Goal: Information Seeking & Learning: Learn about a topic

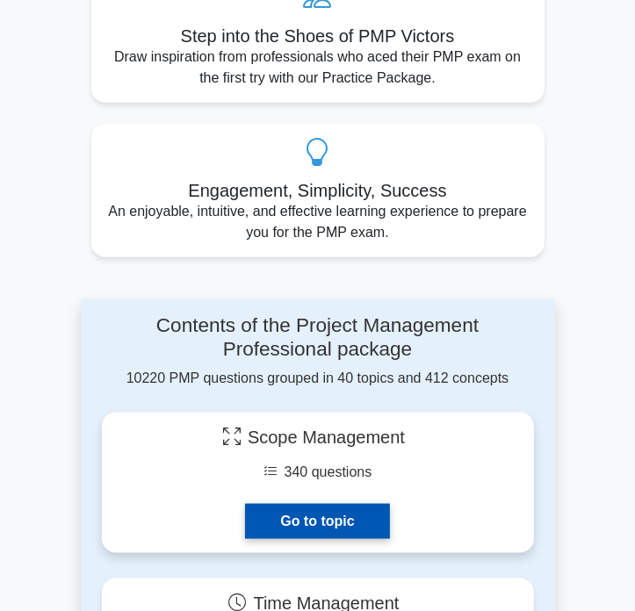
scroll to position [1054, 0]
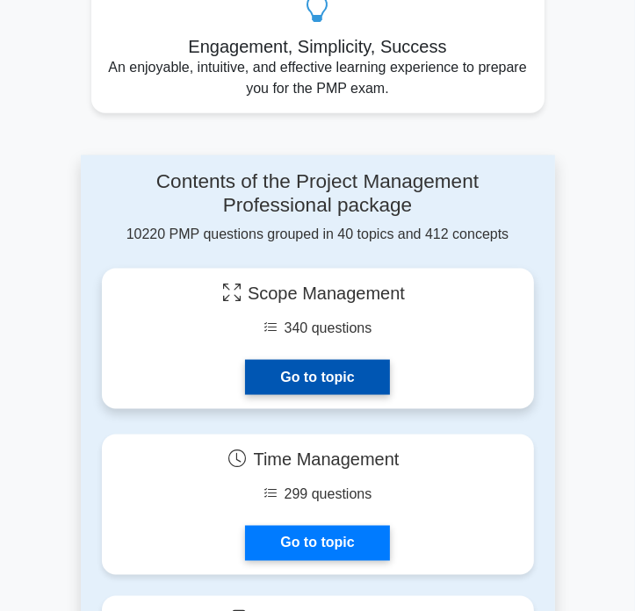
click at [347, 378] on link "Go to topic" at bounding box center [317, 377] width 144 height 35
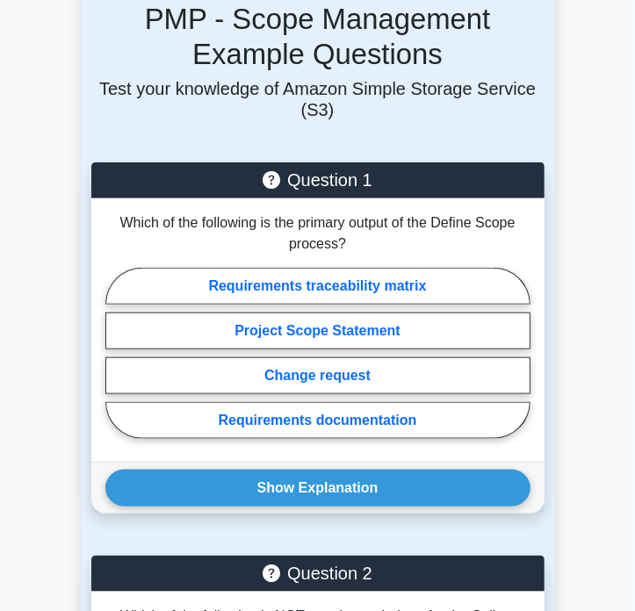
scroll to position [790, 0]
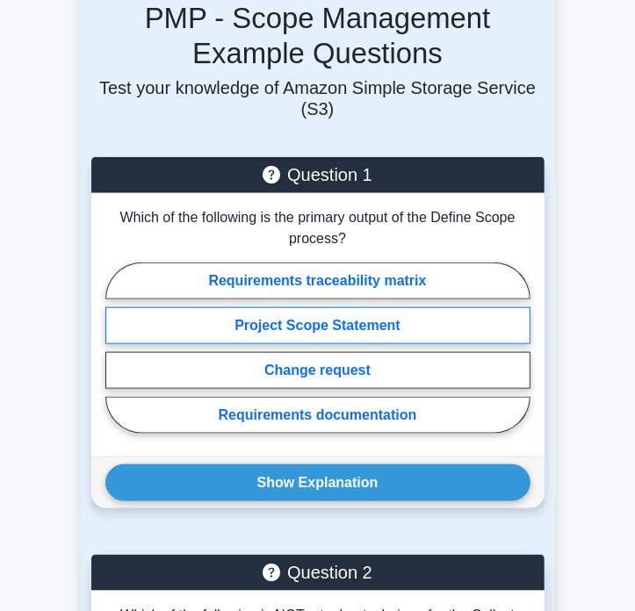
click at [446, 307] on label "Project Scope Statement" at bounding box center [317, 325] width 425 height 37
click at [117, 348] on input "Project Scope Statement" at bounding box center [110, 353] width 11 height 11
radio input "true"
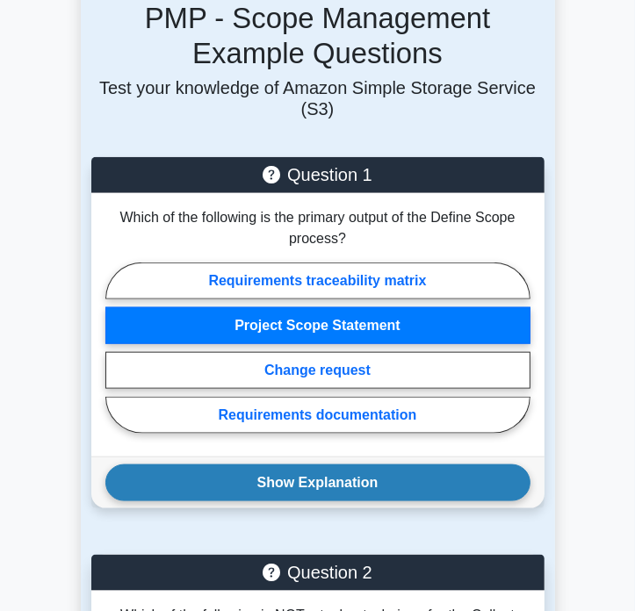
click at [352, 464] on button "Show Explanation" at bounding box center [317, 482] width 425 height 37
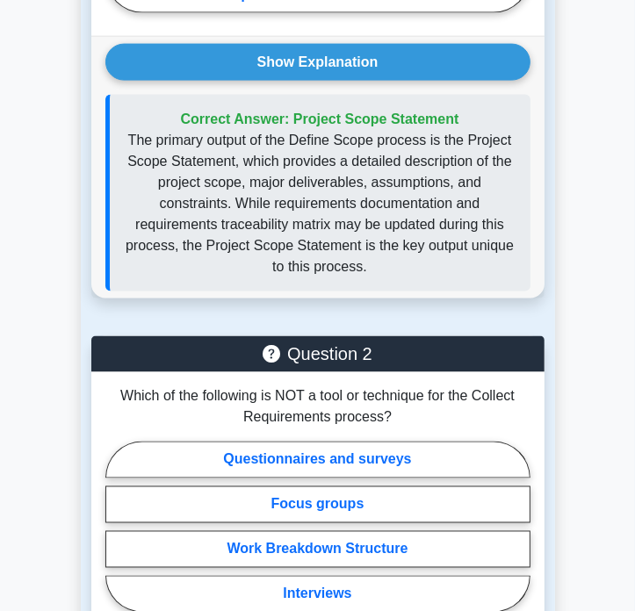
scroll to position [1317, 0]
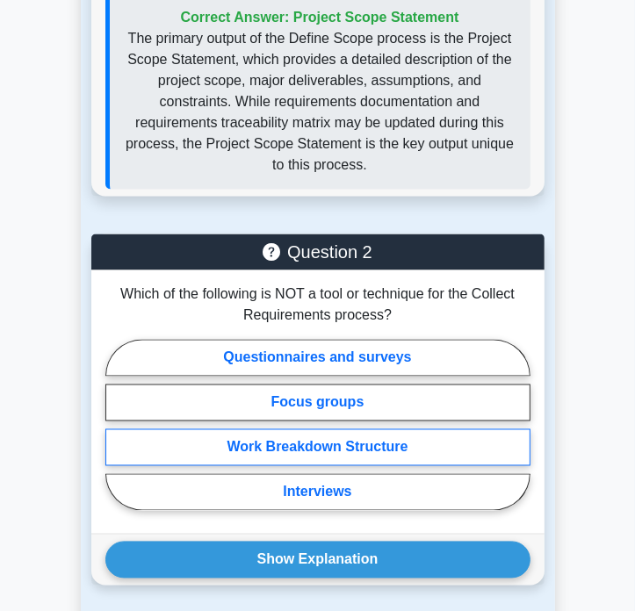
click at [458, 429] on label "Work Breakdown Structure" at bounding box center [317, 447] width 425 height 37
click at [117, 425] on input "Work Breakdown Structure" at bounding box center [110, 430] width 11 height 11
radio input "true"
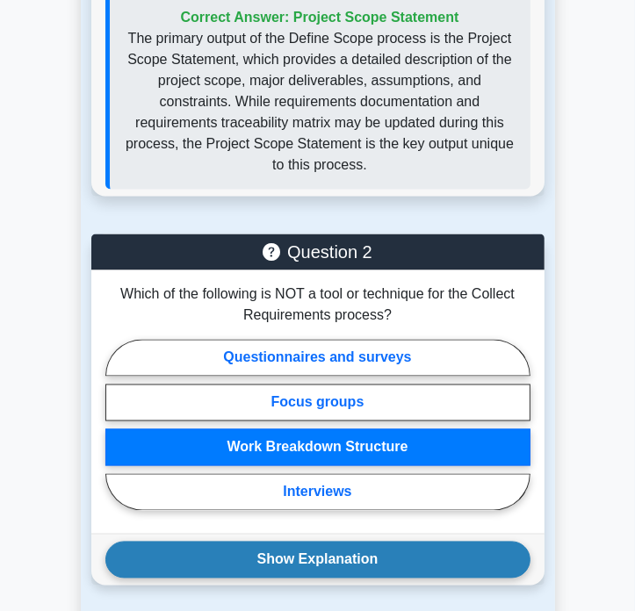
click at [370, 542] on button "Show Explanation" at bounding box center [317, 560] width 425 height 37
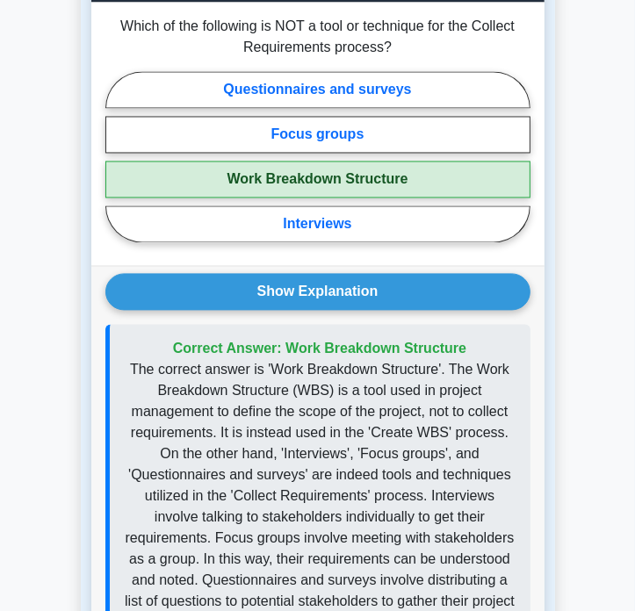
scroll to position [2107, 0]
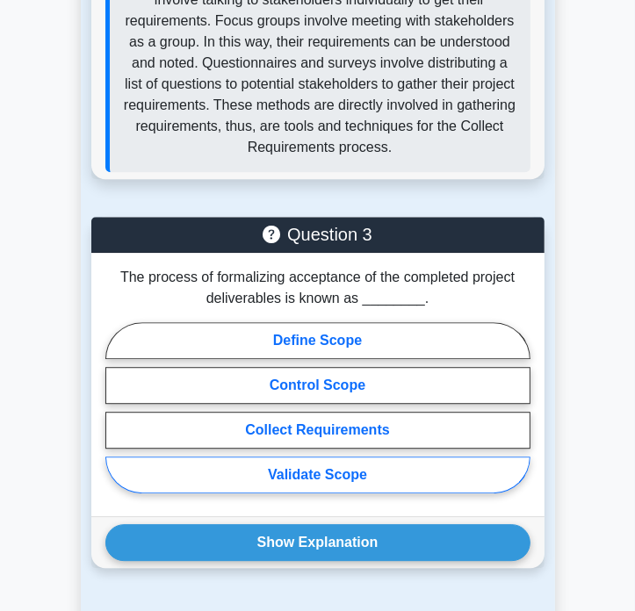
click at [400, 463] on label "Validate Scope" at bounding box center [317, 475] width 425 height 37
click at [117, 419] on input "Validate Scope" at bounding box center [110, 412] width 11 height 11
radio input "true"
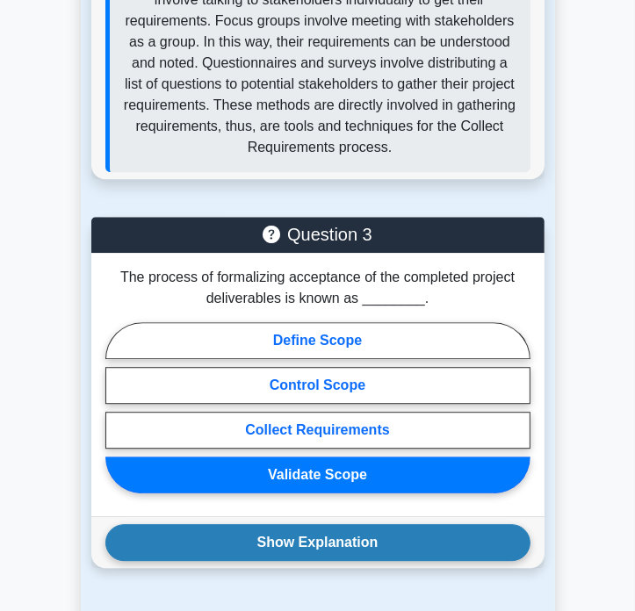
click at [392, 524] on button "Show Explanation" at bounding box center [317, 542] width 425 height 37
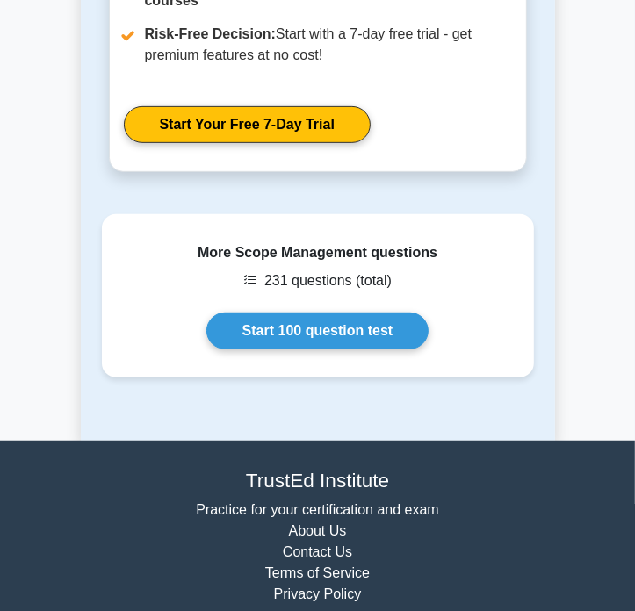
scroll to position [3599, 0]
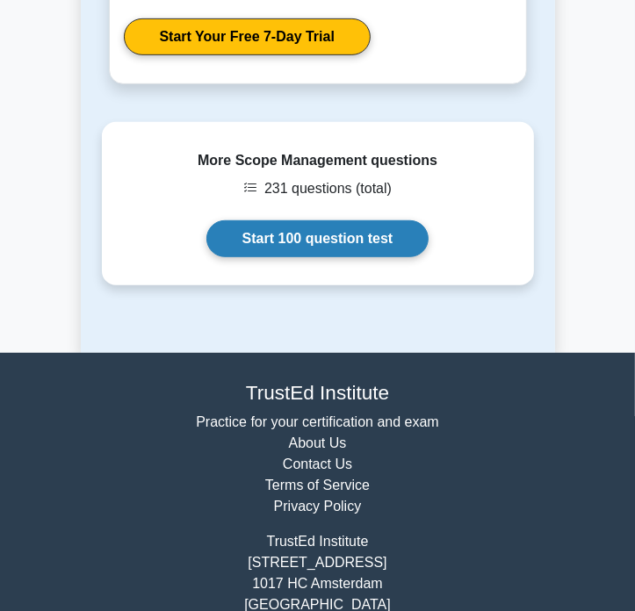
click at [370, 220] on link "Start 100 question test" at bounding box center [317, 238] width 223 height 37
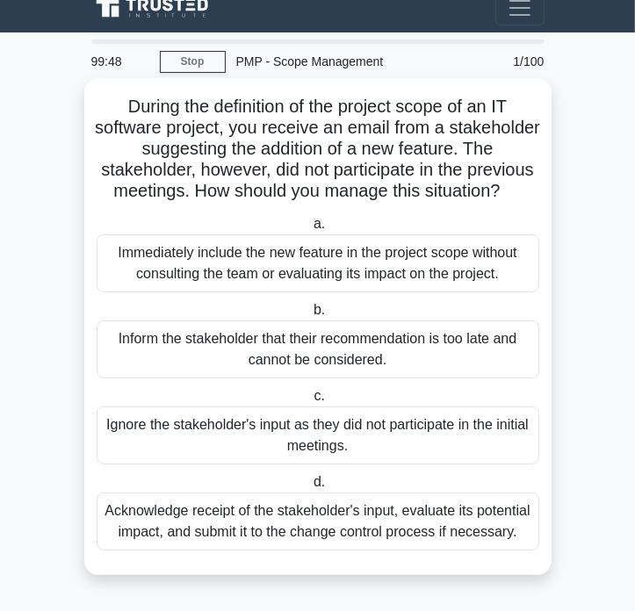
scroll to position [58, 0]
click at [387, 515] on div "Acknowledge receipt of the stakeholder's input, evaluate its potential impact, …" at bounding box center [318, 522] width 442 height 58
click at [310, 488] on input "d. Acknowledge receipt of the stakeholder's input, evaluate its potential impac…" at bounding box center [310, 482] width 0 height 11
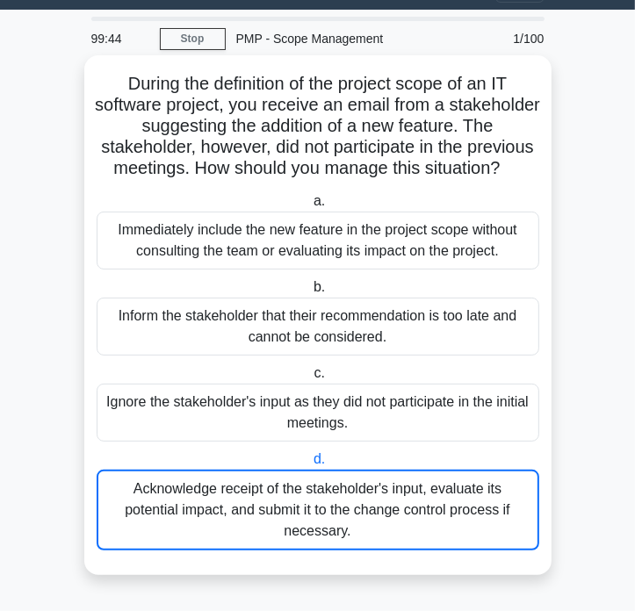
scroll to position [0, 0]
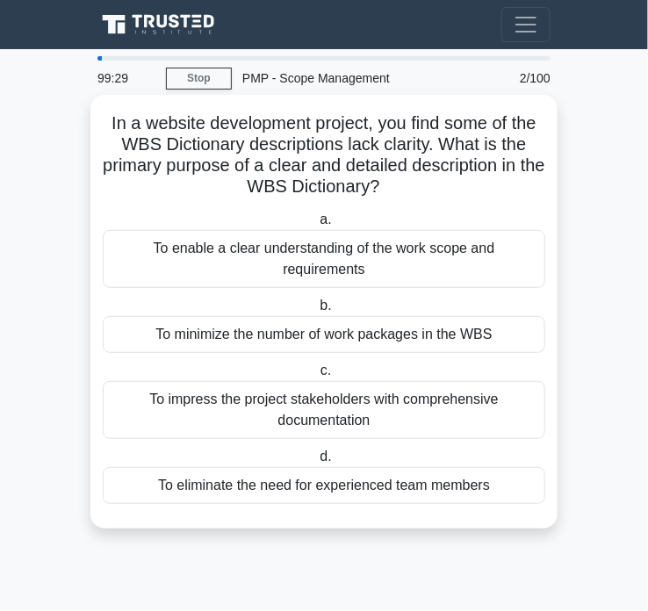
click at [463, 259] on div "To enable a clear understanding of the work scope and requirements" at bounding box center [324, 259] width 442 height 58
click at [316, 226] on input "a. To enable a clear understanding of the work scope and requirements" at bounding box center [316, 219] width 0 height 11
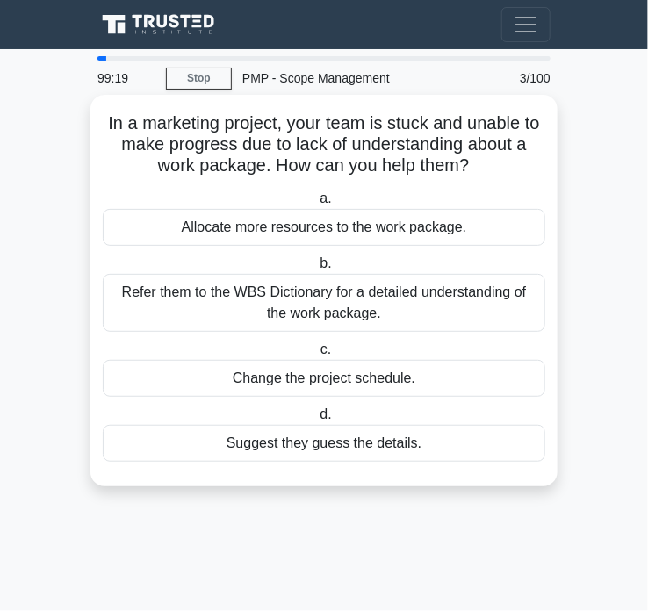
click at [383, 308] on div "Refer them to the WBS Dictionary for a detailed understanding of the work packa…" at bounding box center [324, 303] width 442 height 58
click at [316, 270] on input "b. Refer them to the WBS Dictionary for a detailed understanding of the work pa…" at bounding box center [316, 263] width 0 height 11
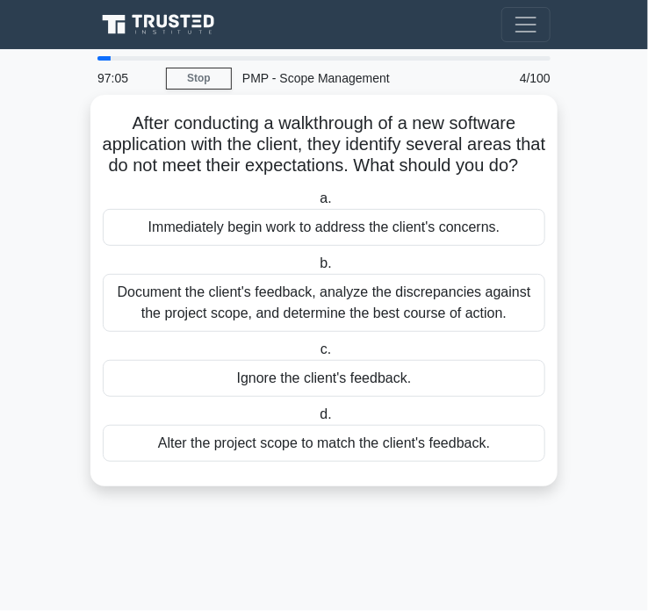
click at [501, 332] on div "Document the client's feedback, analyze the discrepancies against the project s…" at bounding box center [324, 303] width 442 height 58
click at [316, 270] on input "b. Document the client's feedback, analyze the discrepancies against the projec…" at bounding box center [316, 263] width 0 height 11
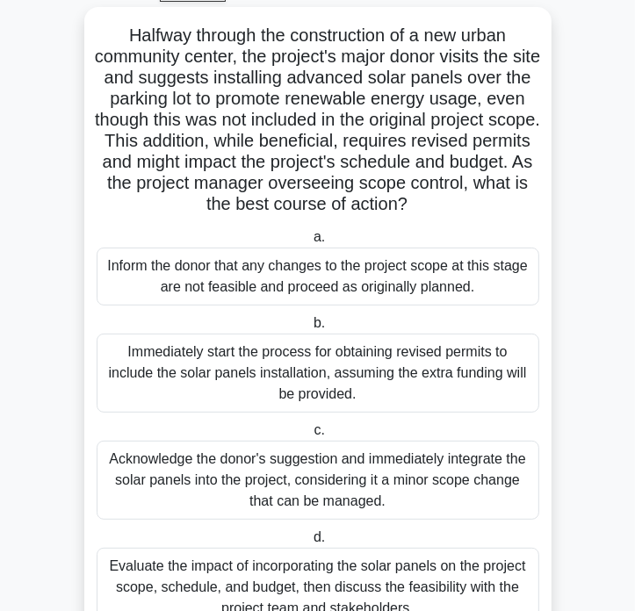
scroll to position [163, 0]
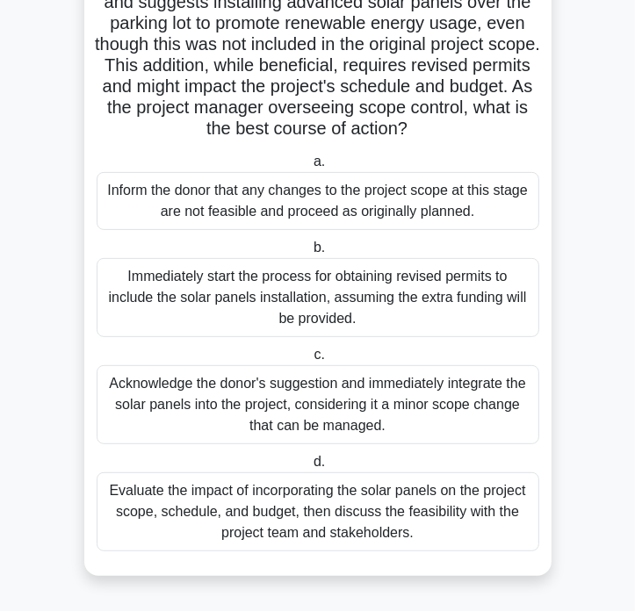
click at [500, 511] on div "Evaluate the impact of incorporating the solar panels on the project scope, sch…" at bounding box center [318, 511] width 442 height 79
click at [310, 468] on input "d. Evaluate the impact of incorporating the solar panels on the project scope, …" at bounding box center [310, 462] width 0 height 11
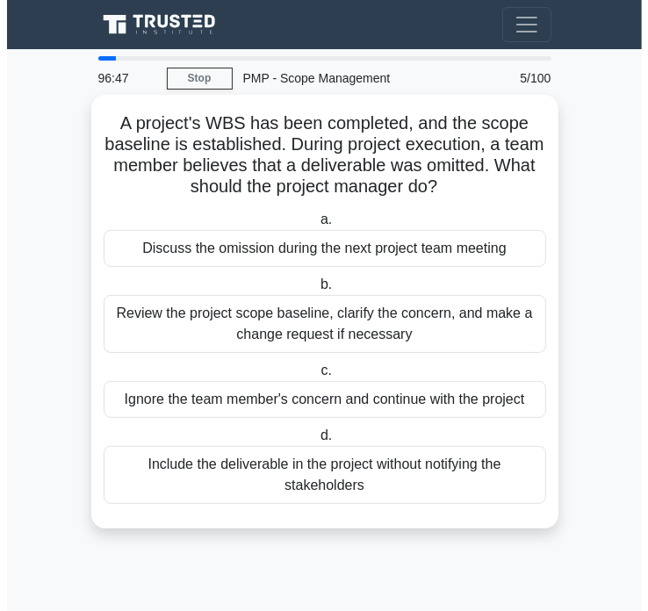
scroll to position [0, 0]
click at [483, 336] on div "Review the project scope baseline, clarify the concern, and make a change reque…" at bounding box center [324, 324] width 442 height 58
click at [316, 291] on input "b. Review the project scope baseline, clarify the concern, and make a change re…" at bounding box center [316, 284] width 0 height 11
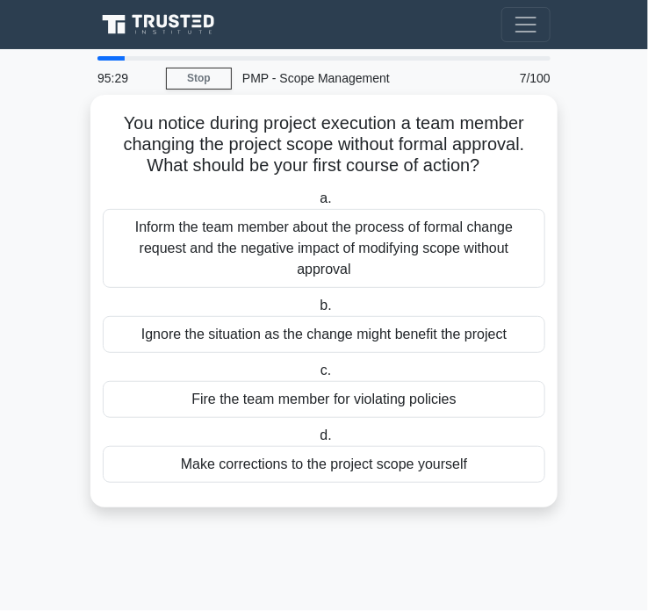
click at [495, 260] on div "Inform the team member about the process of formal change request and the negat…" at bounding box center [324, 248] width 442 height 79
click at [316, 205] on input "a. Inform the team member about the process of formal change request and the ne…" at bounding box center [316, 198] width 0 height 11
